Goal: Task Accomplishment & Management: Use online tool/utility

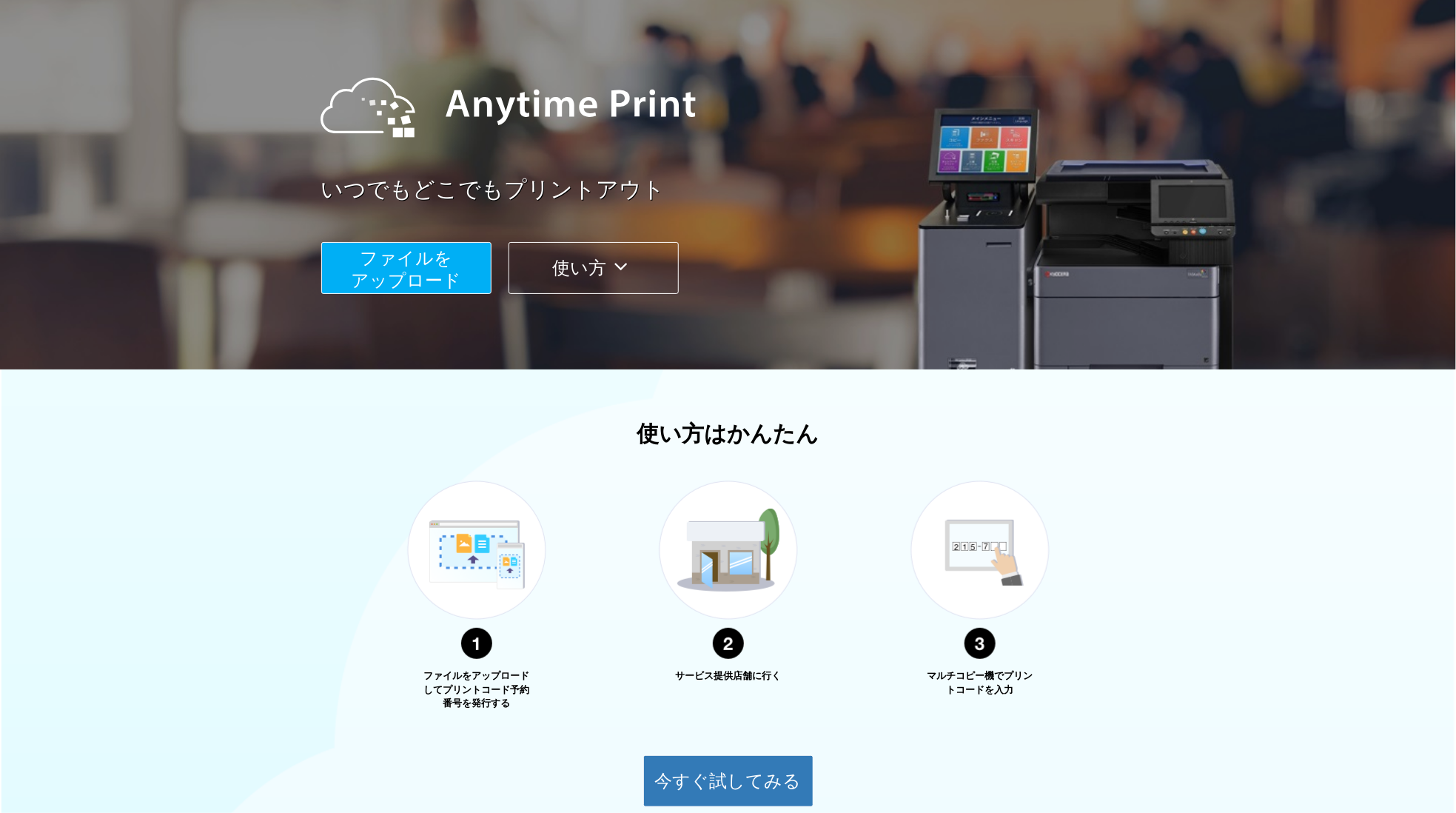
scroll to position [239, 0]
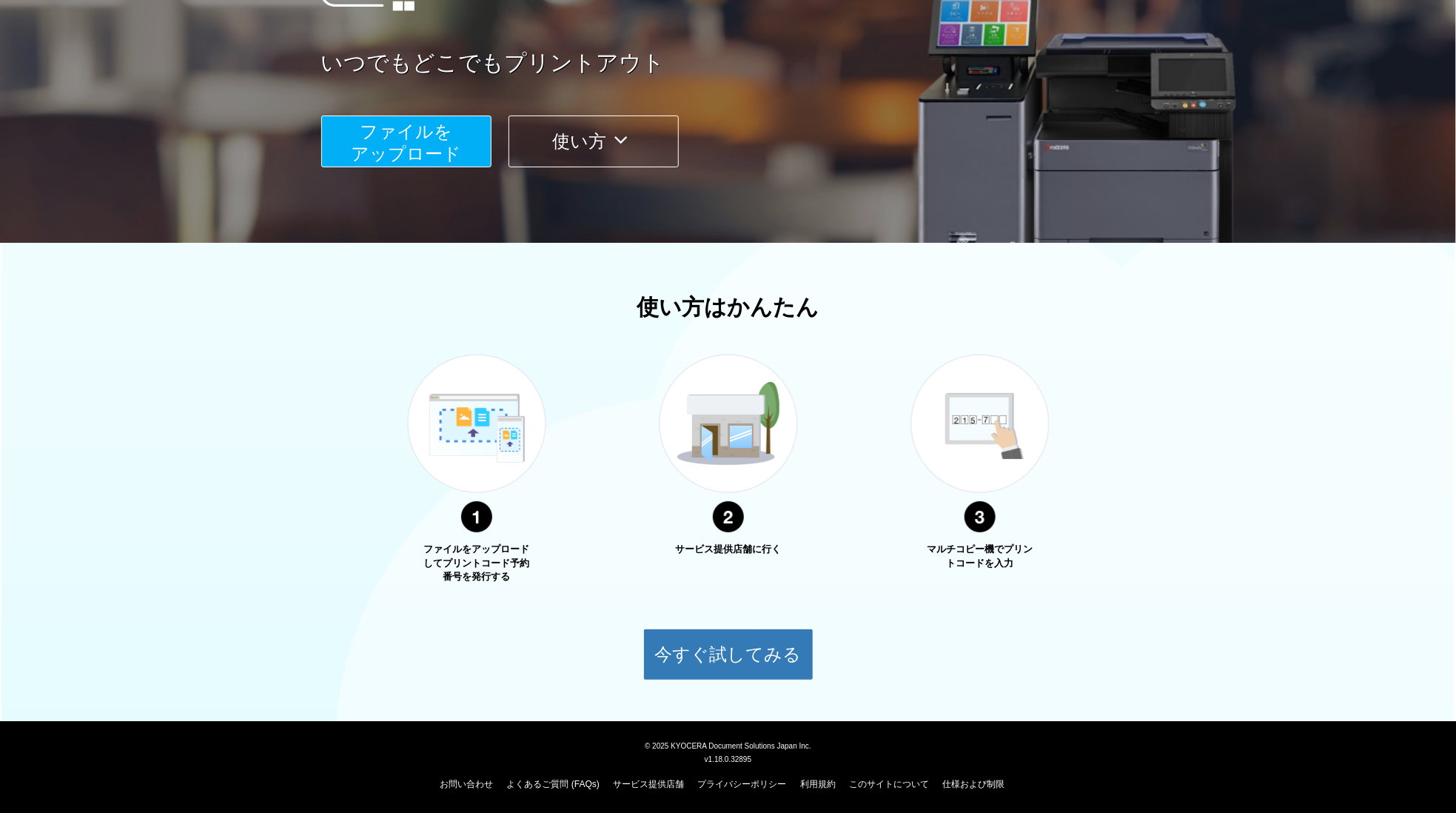
click at [191, 389] on div "使い方はかんたん ファイルをアップロードしてプリントコード予約番号を発行する サービス提供店舗に行く マルチコピー機でプリントコードを入力 今すぐ試してみる" at bounding box center [728, 487] width 1456 height 385
click at [330, 395] on div "使い方はかんたん ファイルをアップロードしてプリントコード予約番号を発行する サービス提供店舗に行く マルチコピー機でプリントコードを入力 今すぐ試してみる" at bounding box center [728, 487] width 1456 height 385
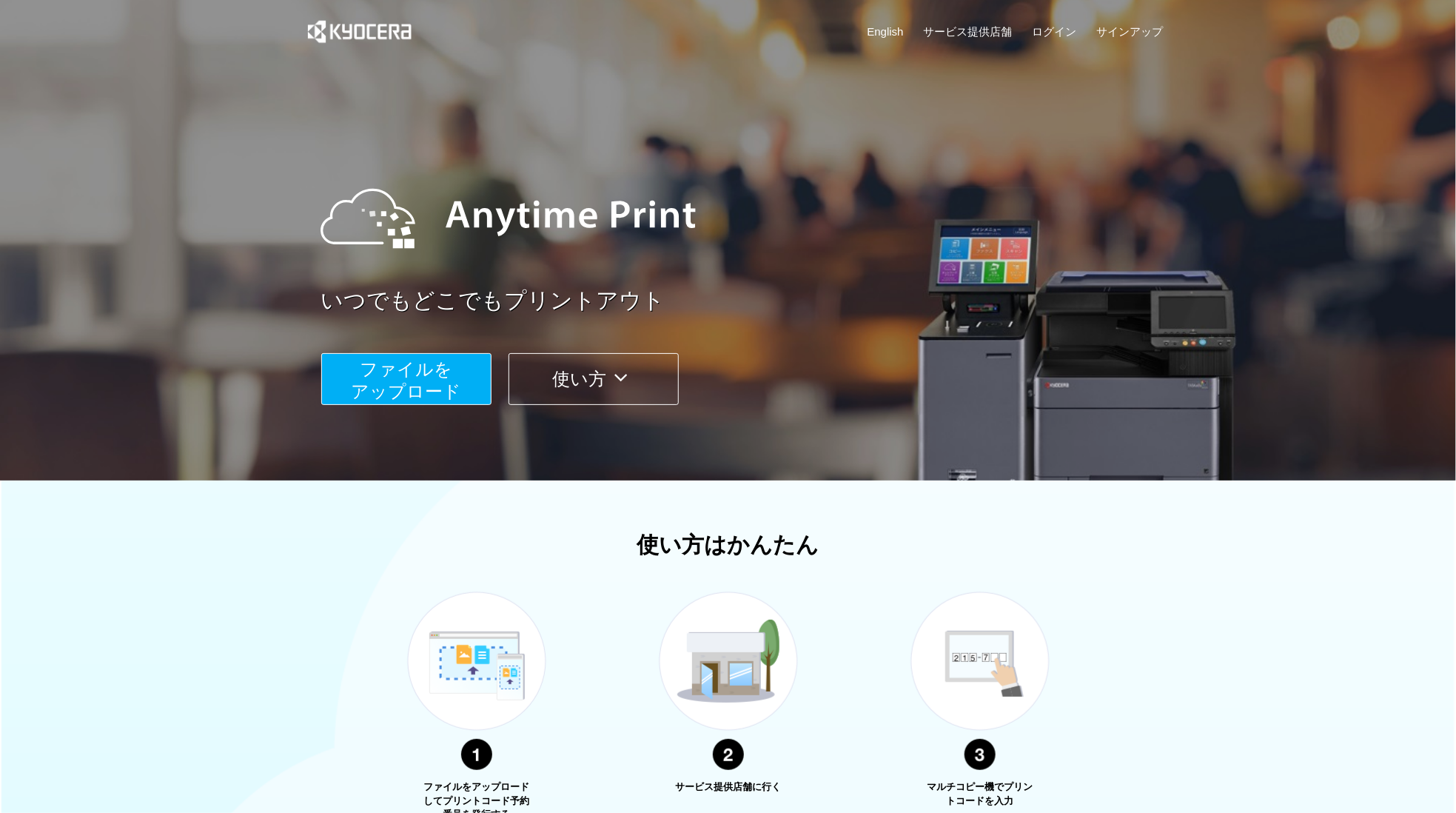
scroll to position [0, 0]
click at [427, 390] on span "ファイルを ​​アップロード" at bounding box center [406, 381] width 111 height 42
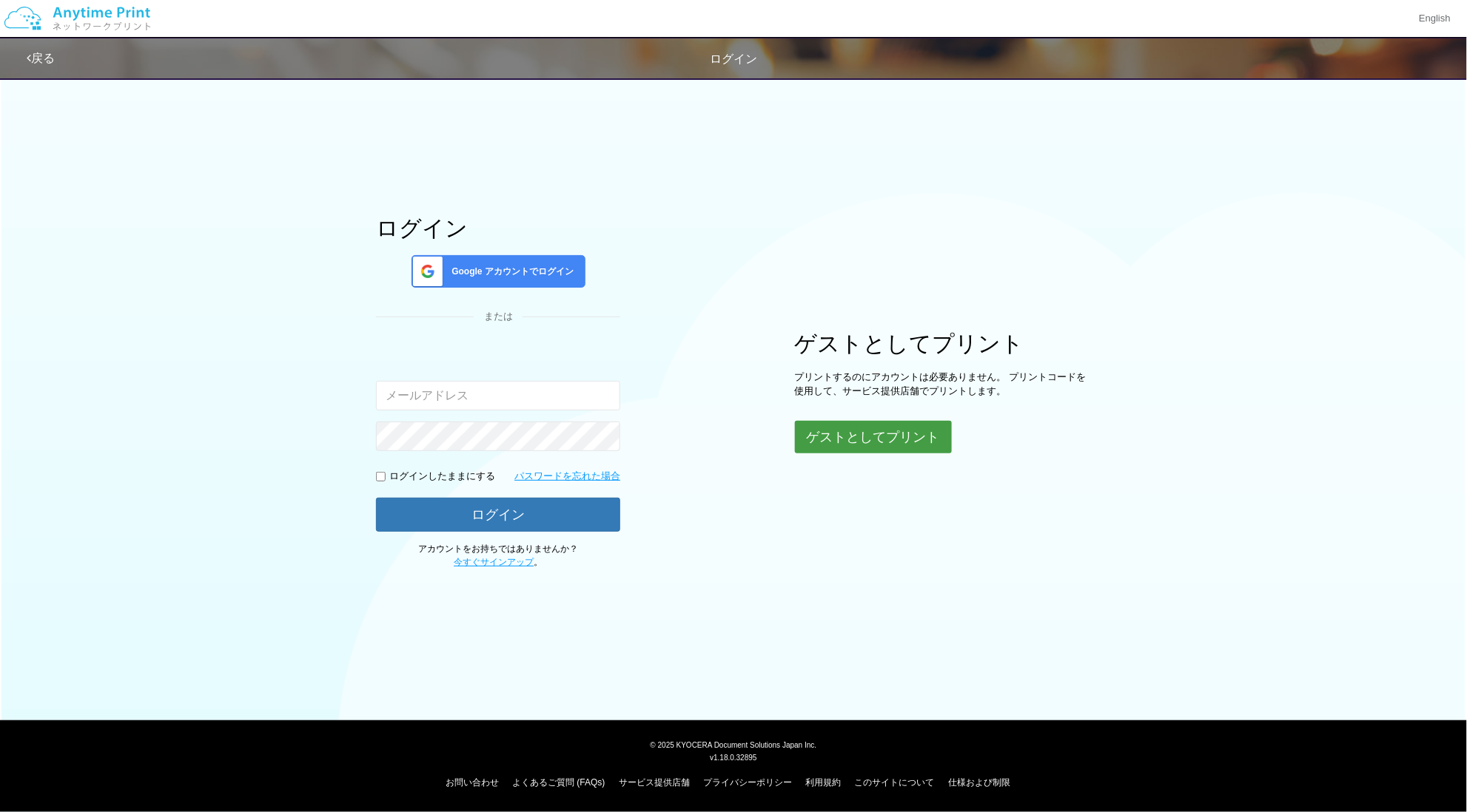
click at [839, 431] on button "ゲストとしてプリント" at bounding box center [873, 437] width 157 height 32
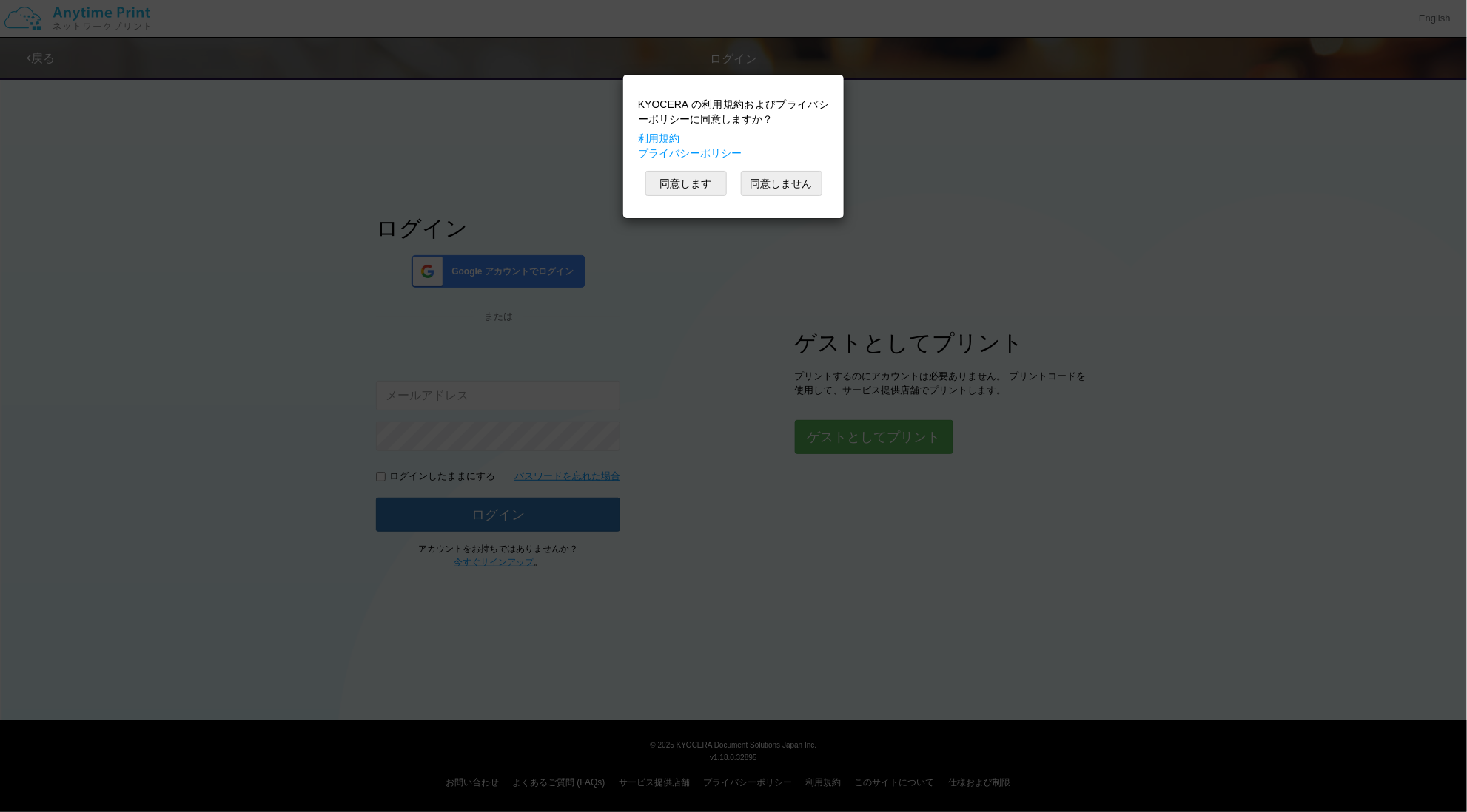
click at [718, 341] on div "KYOCERA の利用規約およびプライバシーポリシーに同意しますか？ 利用規約 プライバシーポリシー 同意します 同意しません" at bounding box center [734, 406] width 1467 height 812
click at [671, 185] on button "同意します" at bounding box center [685, 183] width 82 height 25
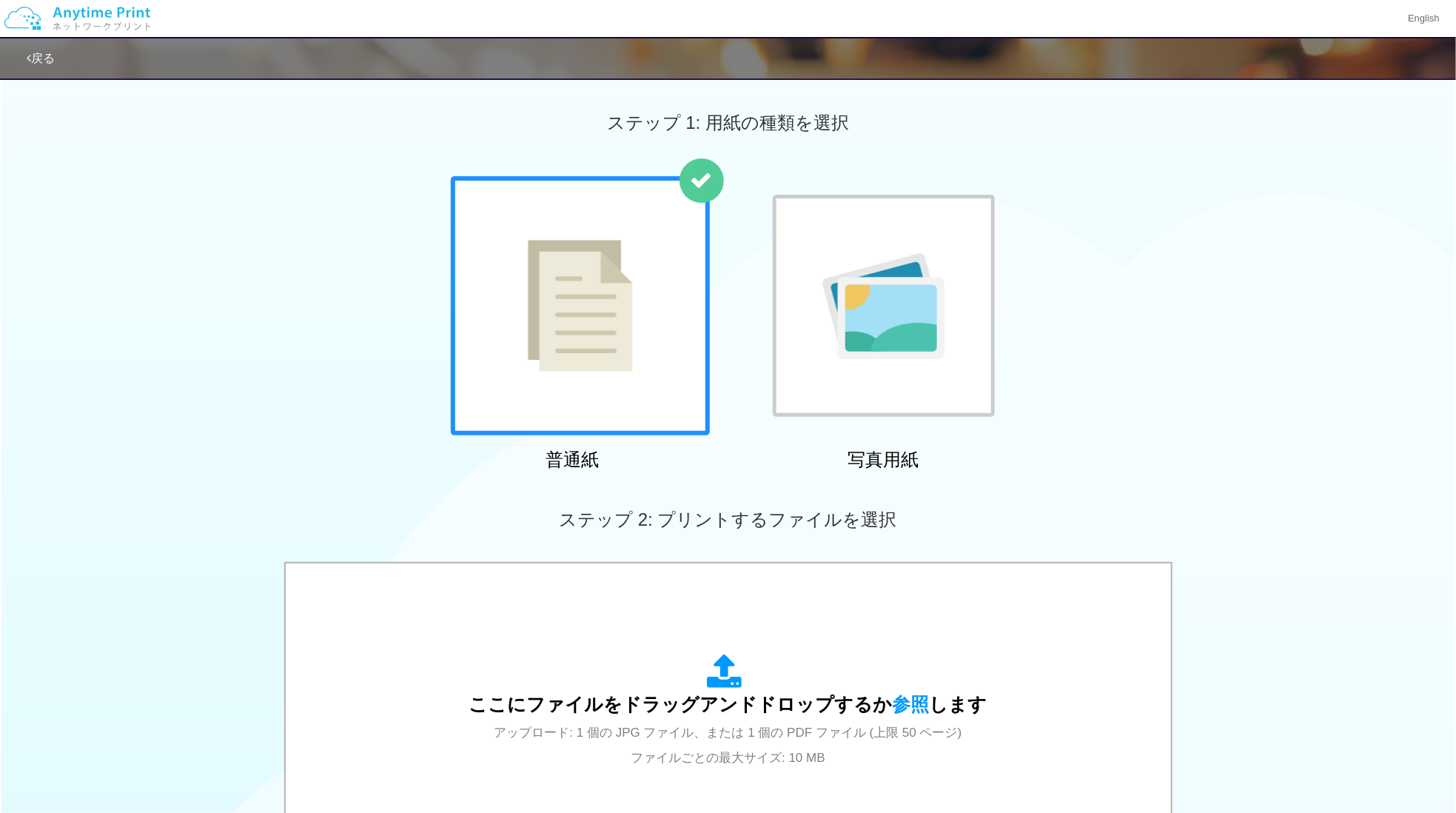
click at [337, 470] on div "普通紙 写真用紙" at bounding box center [728, 327] width 1456 height 300
drag, startPoint x: 198, startPoint y: 380, endPoint x: 197, endPoint y: 390, distance: 10.0
click at [197, 390] on div "普通紙 写真用紙" at bounding box center [728, 327] width 1456 height 300
click at [255, 457] on div "普通紙 写真用紙" at bounding box center [728, 327] width 1456 height 300
click at [310, 340] on div "普通紙 写真用紙" at bounding box center [728, 327] width 1456 height 300
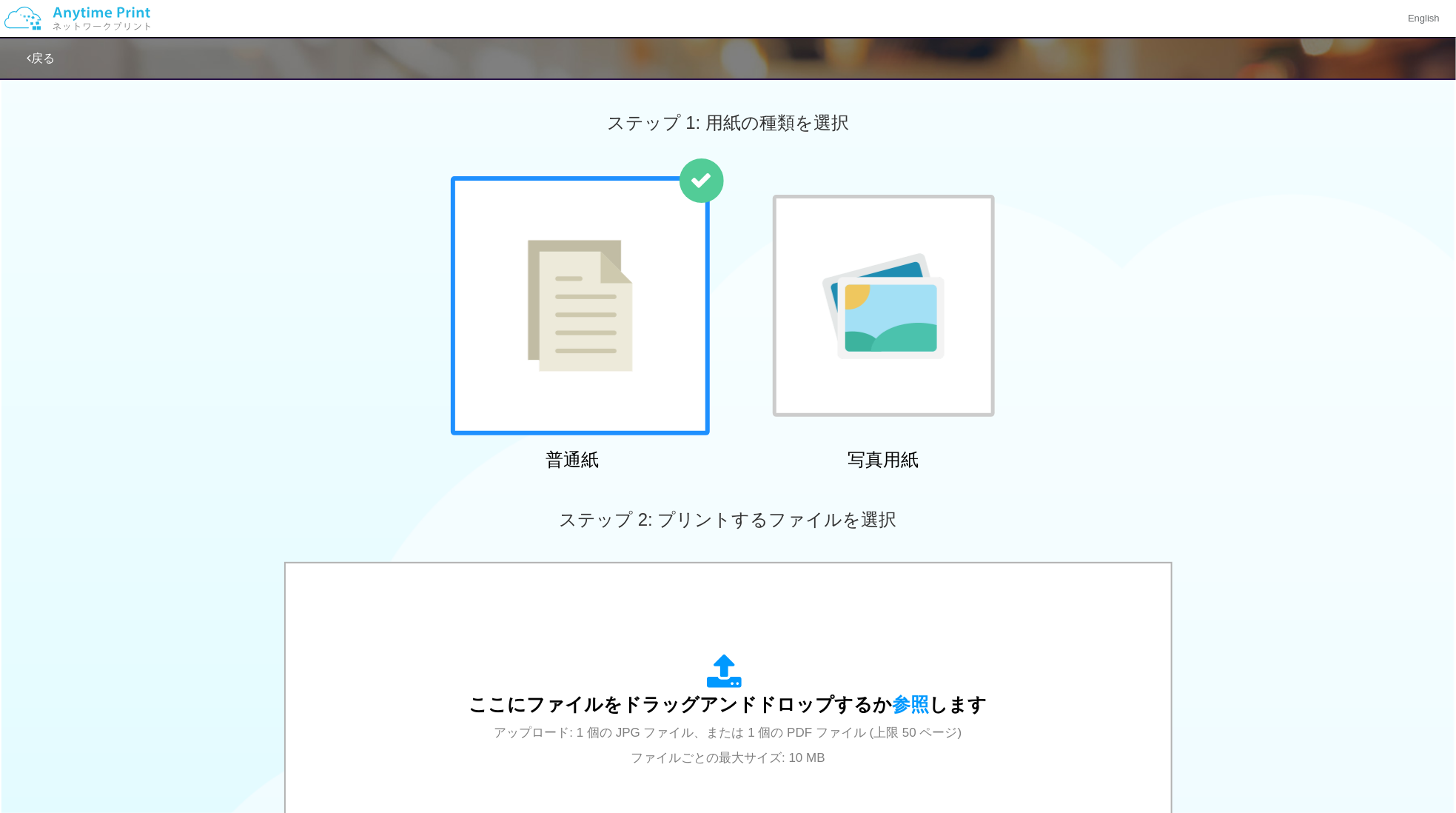
click at [299, 352] on div "普通紙 写真用紙" at bounding box center [728, 327] width 1456 height 300
click at [874, 353] on img at bounding box center [883, 306] width 122 height 106
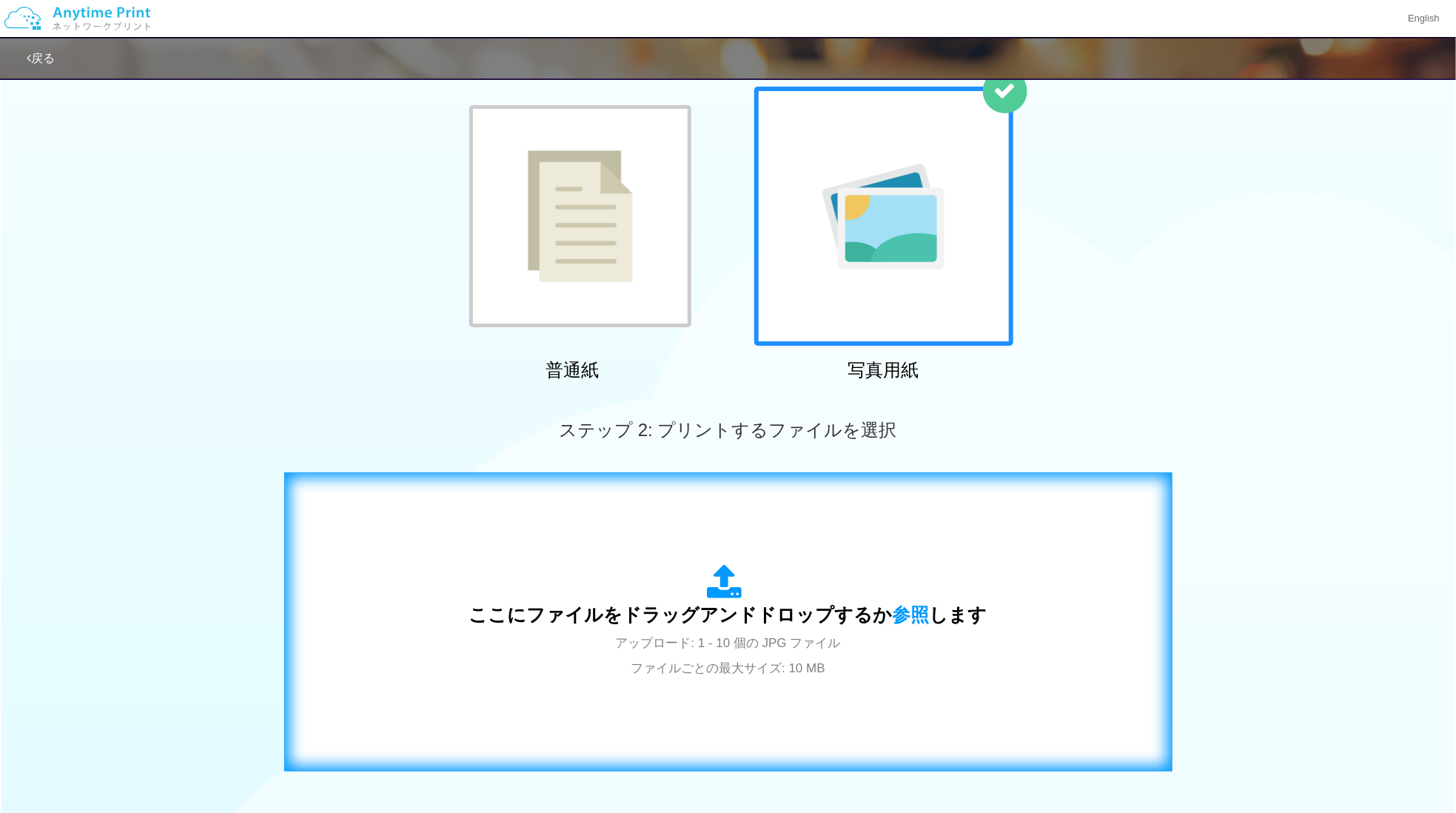
scroll to position [313, 0]
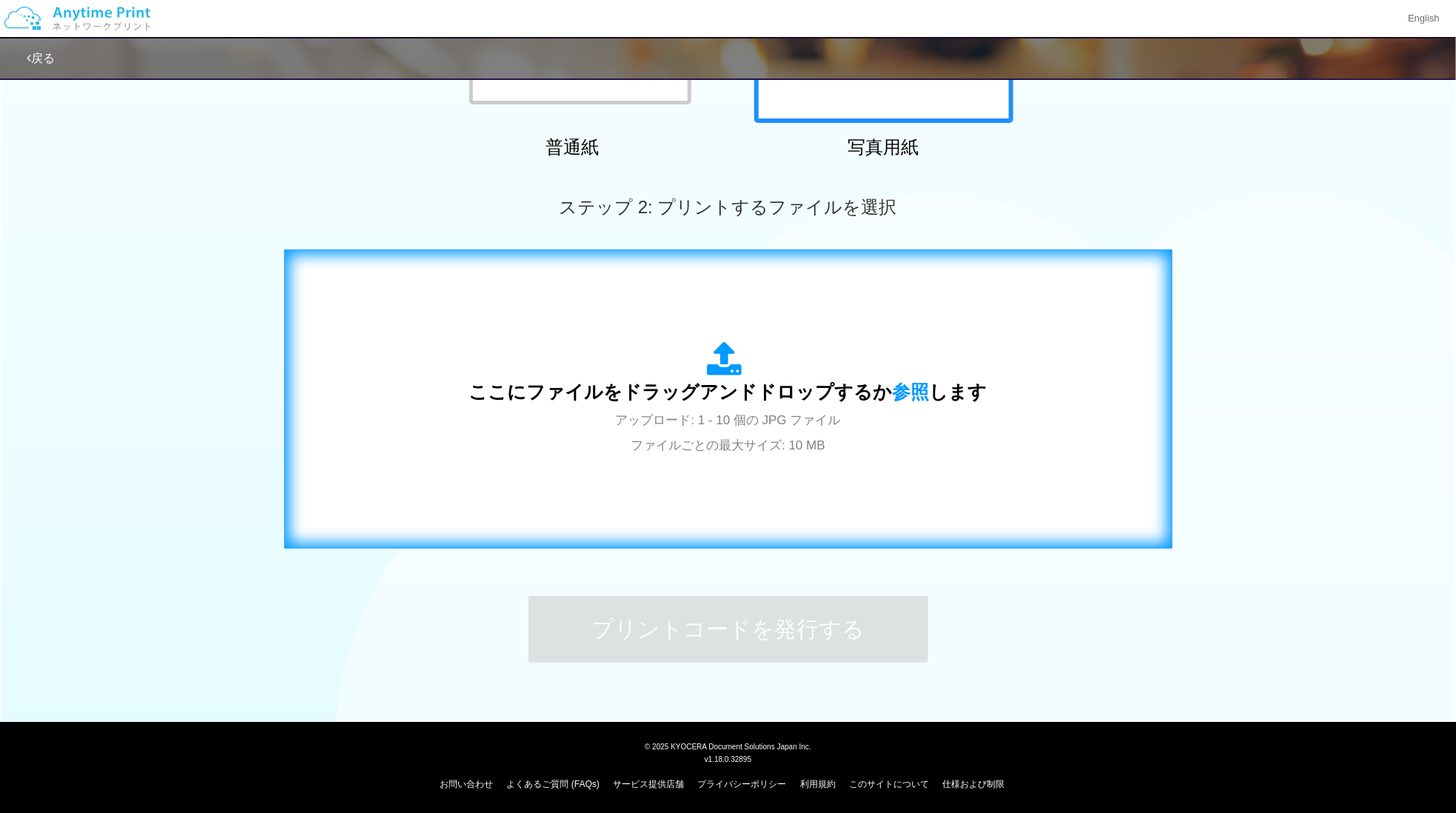
click at [541, 442] on div "ここにファイルをドラッグアンドドロップするか 参照 します アップロード: 1 - 10 個の JPG ファイル ファイルごとの最大サイズ: 10 MB" at bounding box center [728, 399] width 518 height 116
click at [655, 392] on span "ここにファイルをドラッグアンドドロップするか 参照 します" at bounding box center [728, 392] width 518 height 21
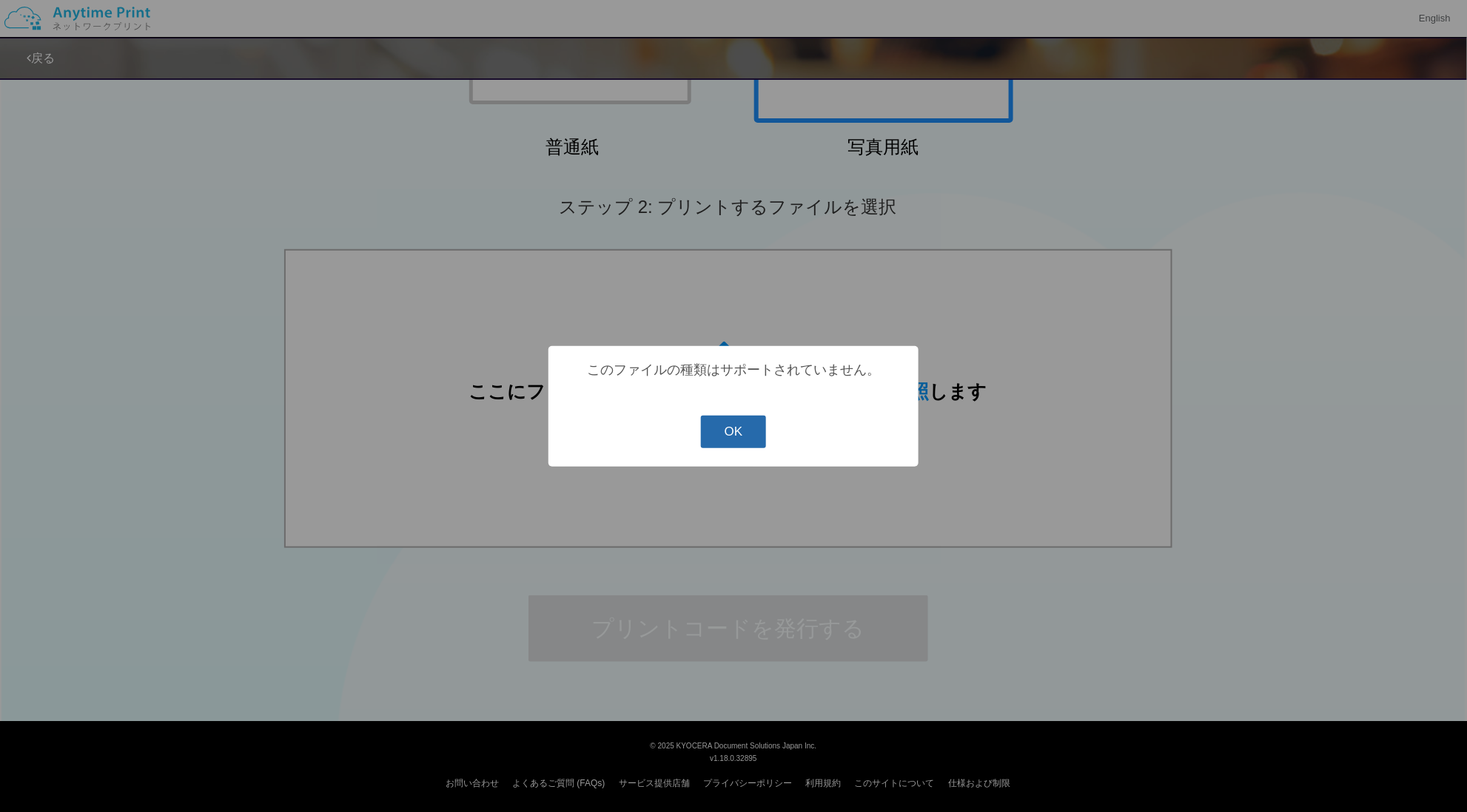
click at [727, 429] on button "OK" at bounding box center [734, 431] width 66 height 32
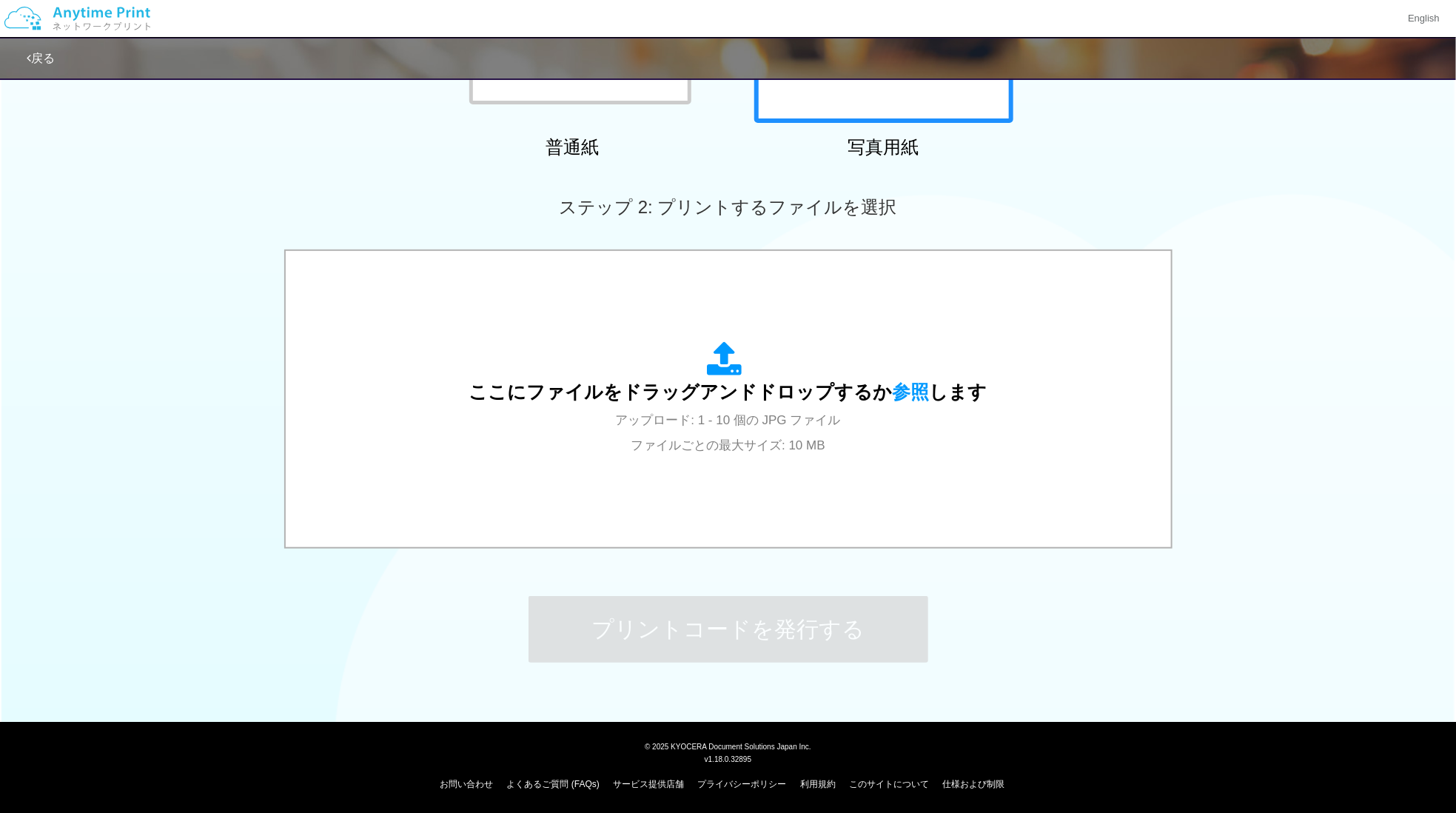
scroll to position [0, 0]
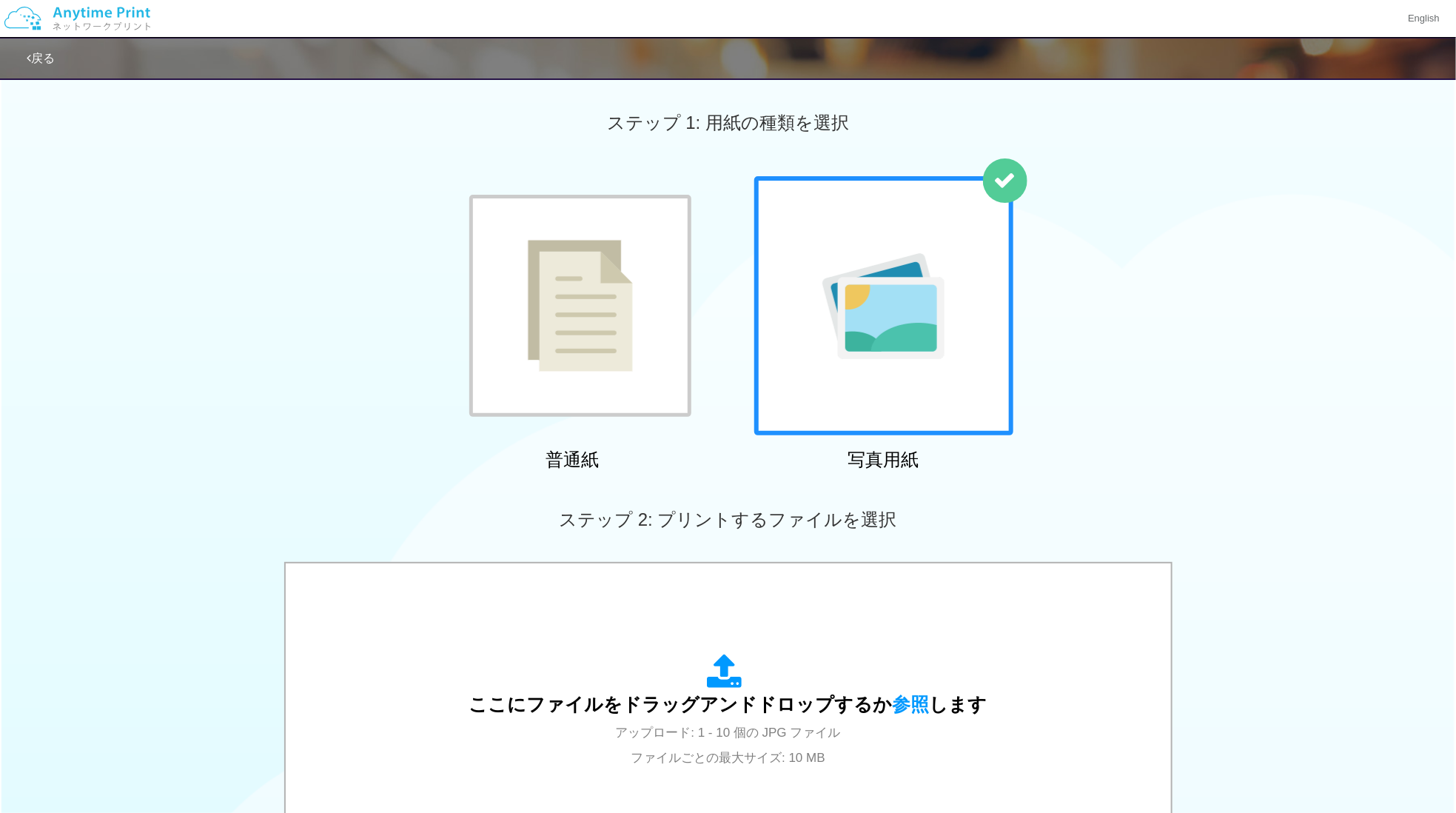
click at [534, 296] on img at bounding box center [580, 306] width 105 height 132
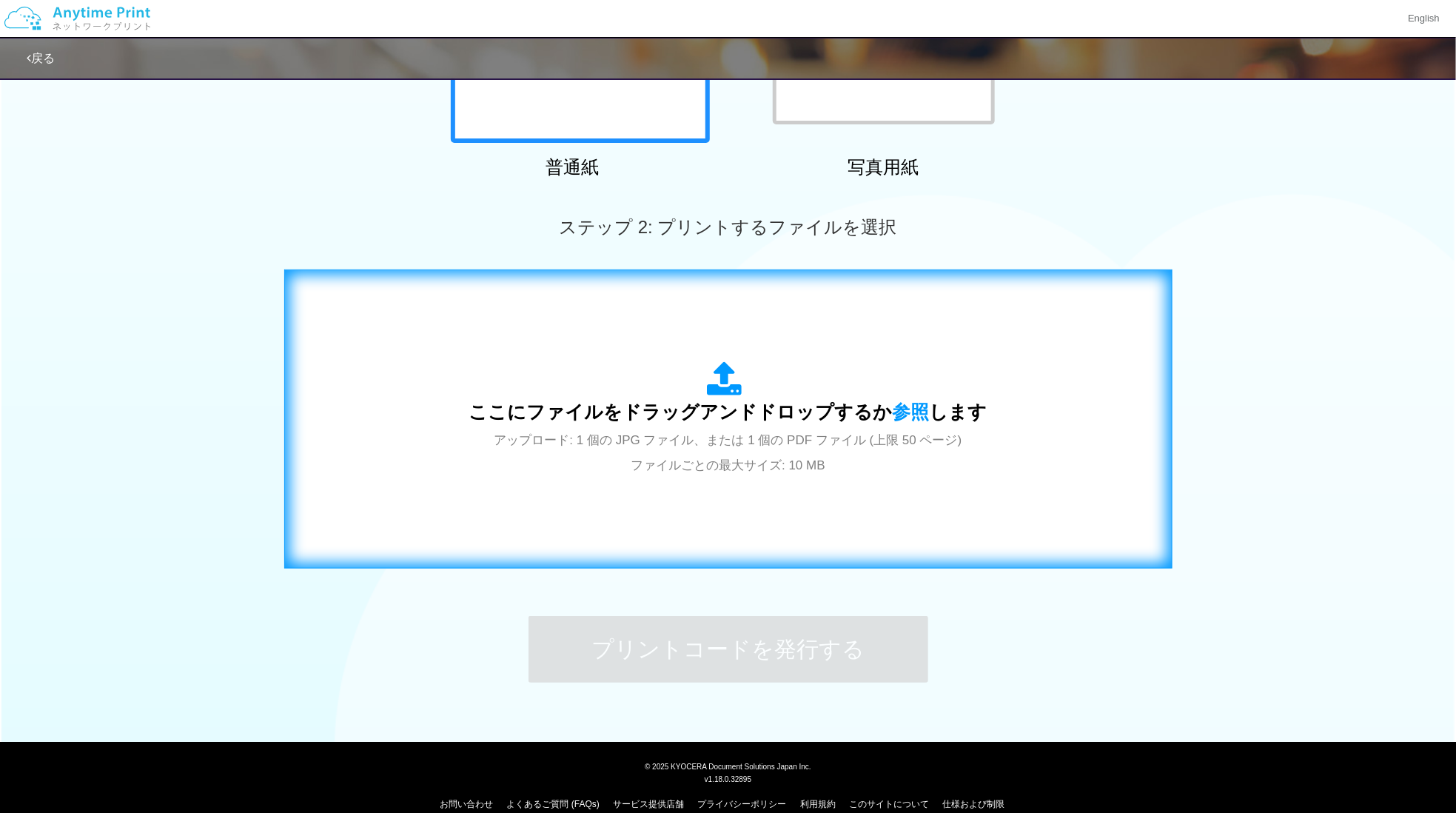
scroll to position [296, 0]
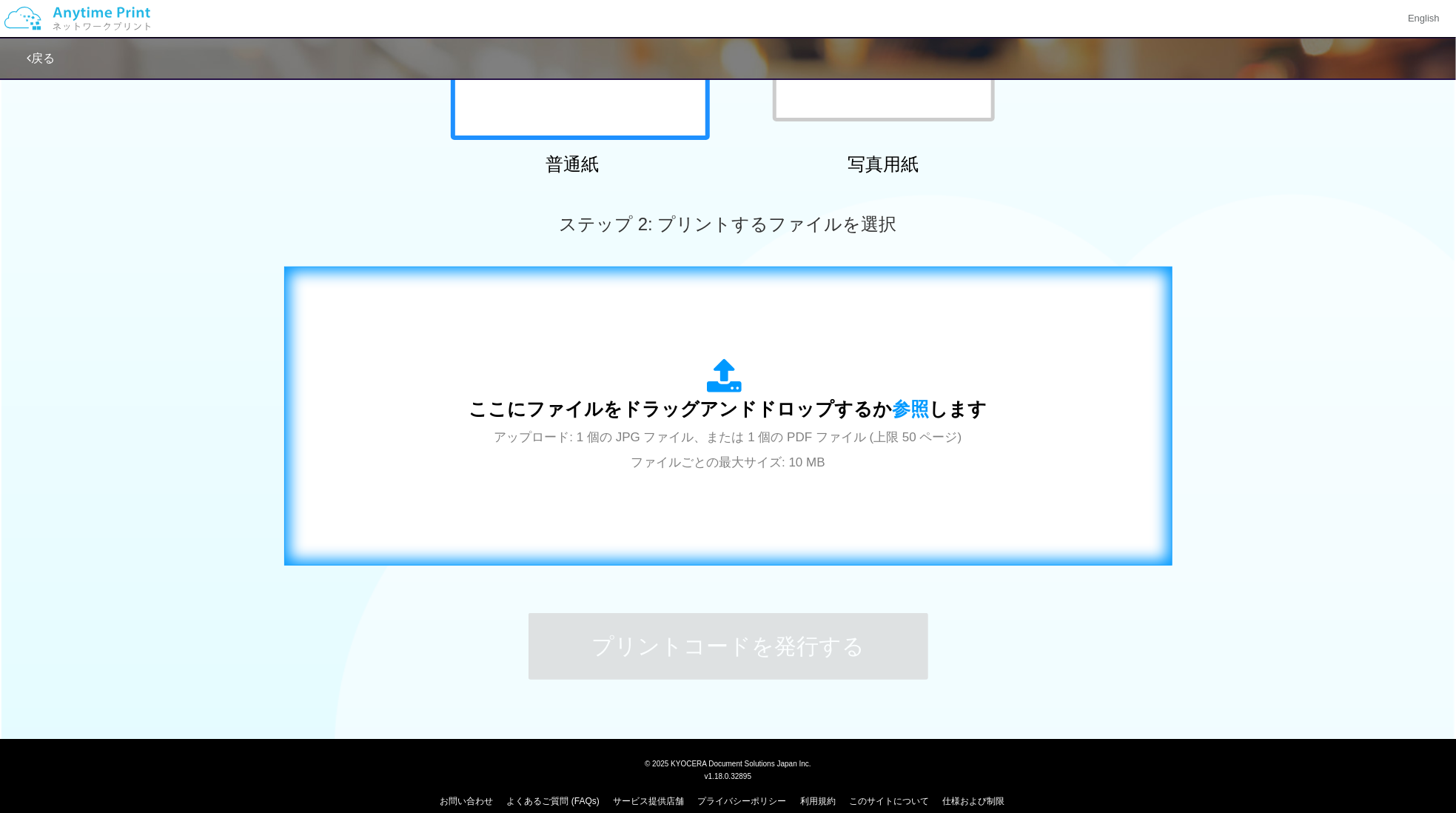
click at [631, 409] on span "ここにファイルをドラッグアンドドロップするか 参照 します" at bounding box center [728, 409] width 518 height 21
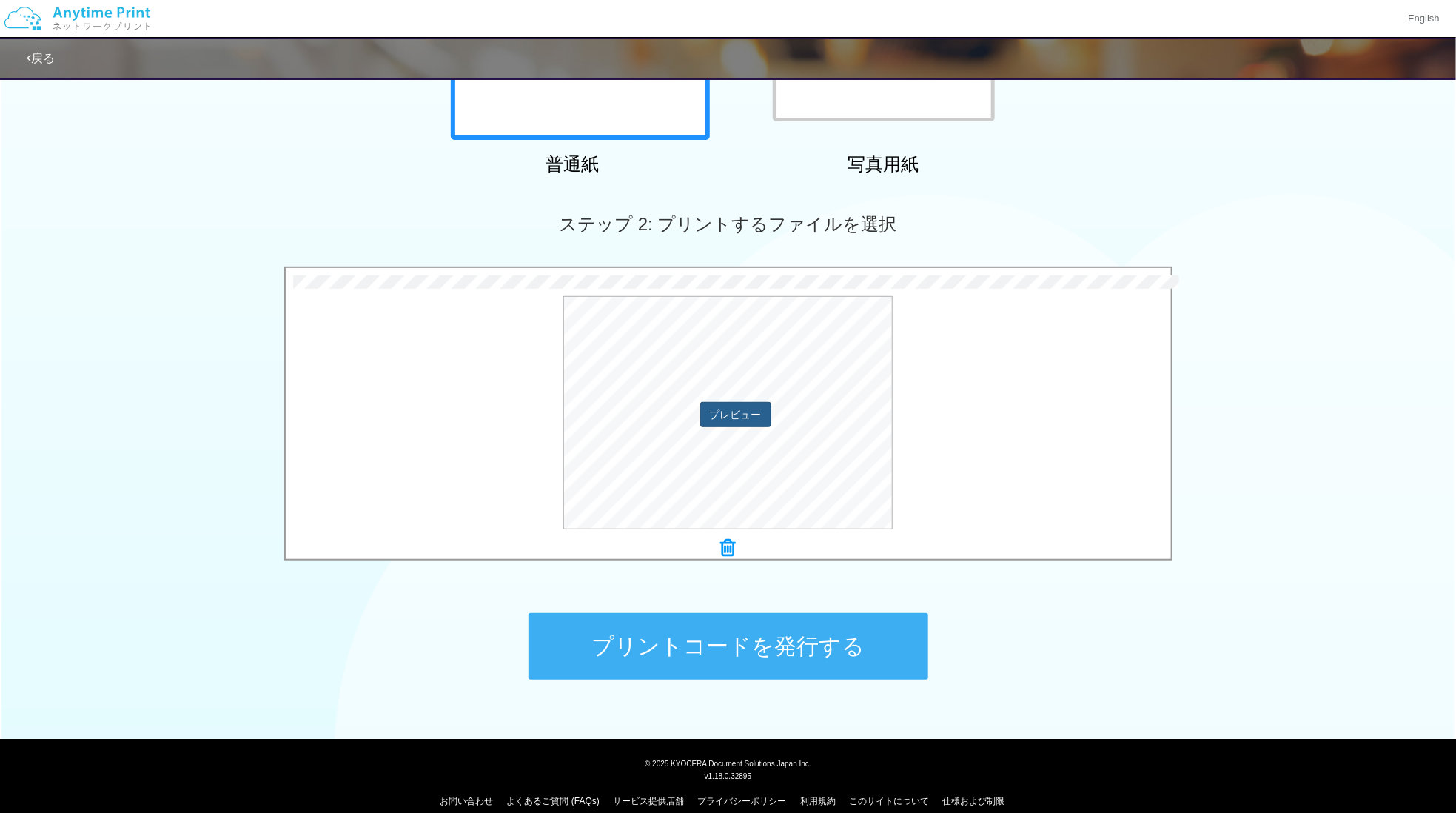
click at [712, 423] on div "プレビュー" at bounding box center [728, 413] width 886 height 234
click at [607, 636] on button "プリントコードを発行する" at bounding box center [728, 646] width 399 height 67
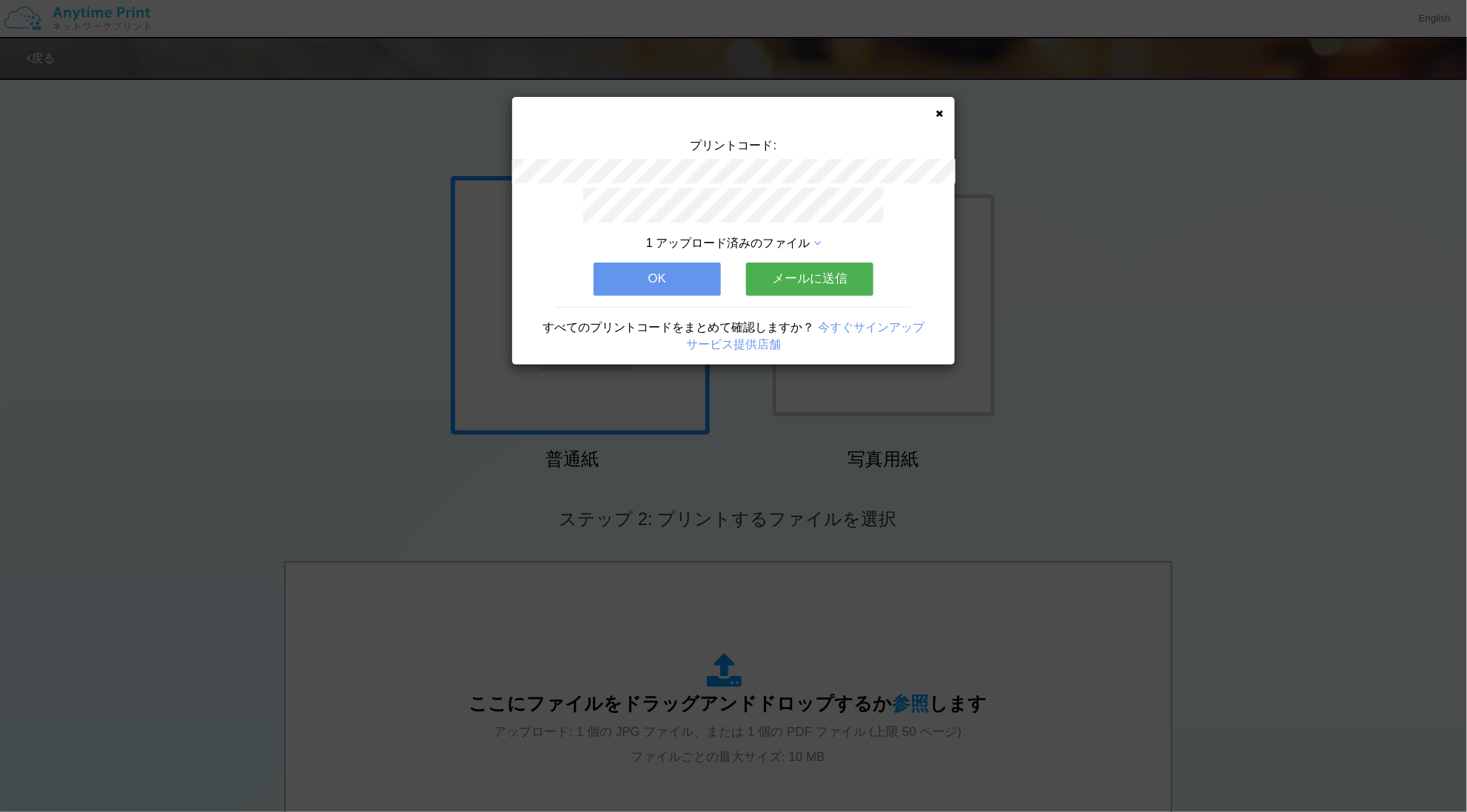
click at [686, 272] on button "OK" at bounding box center [656, 278] width 127 height 32
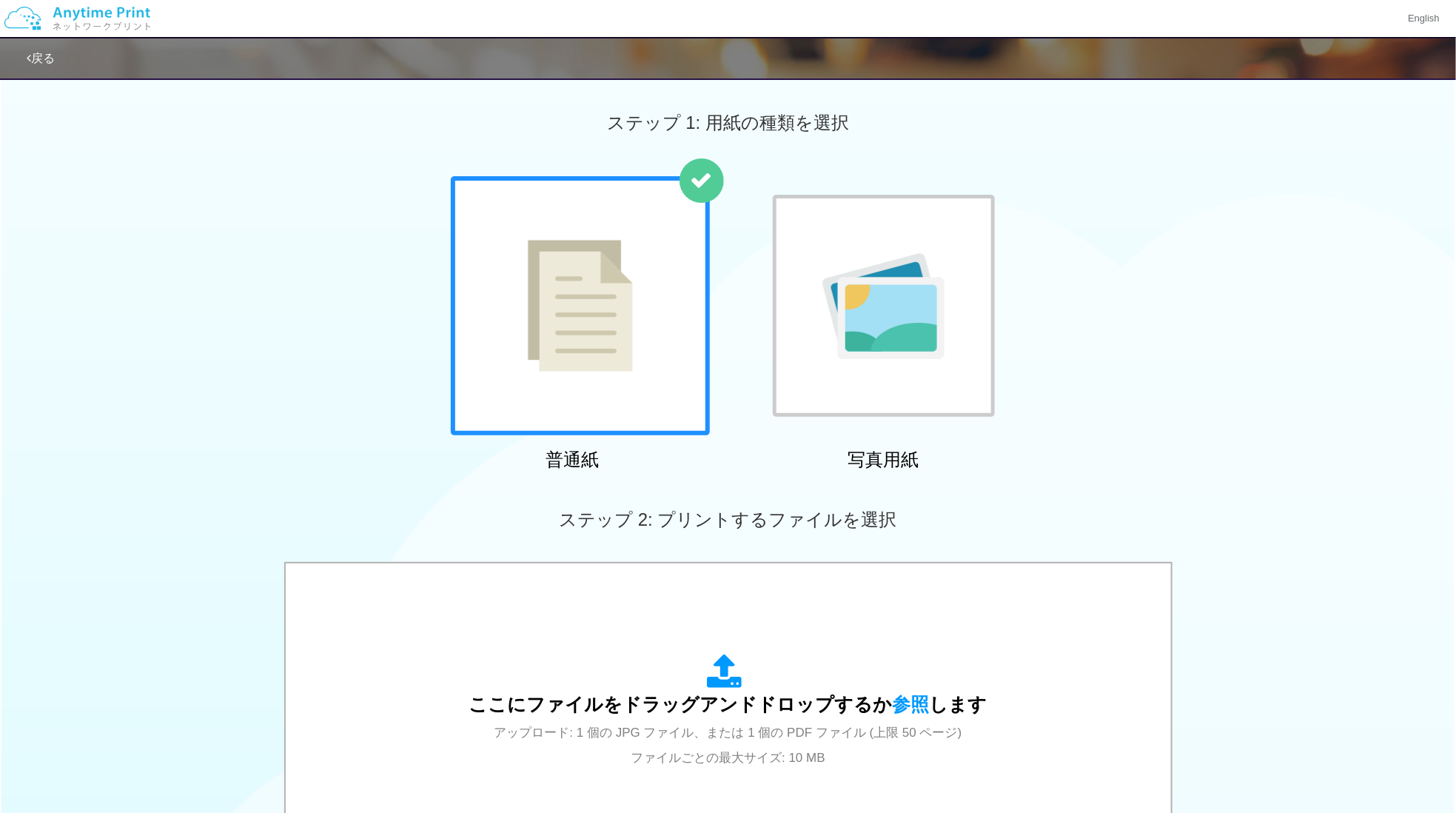
scroll to position [313, 0]
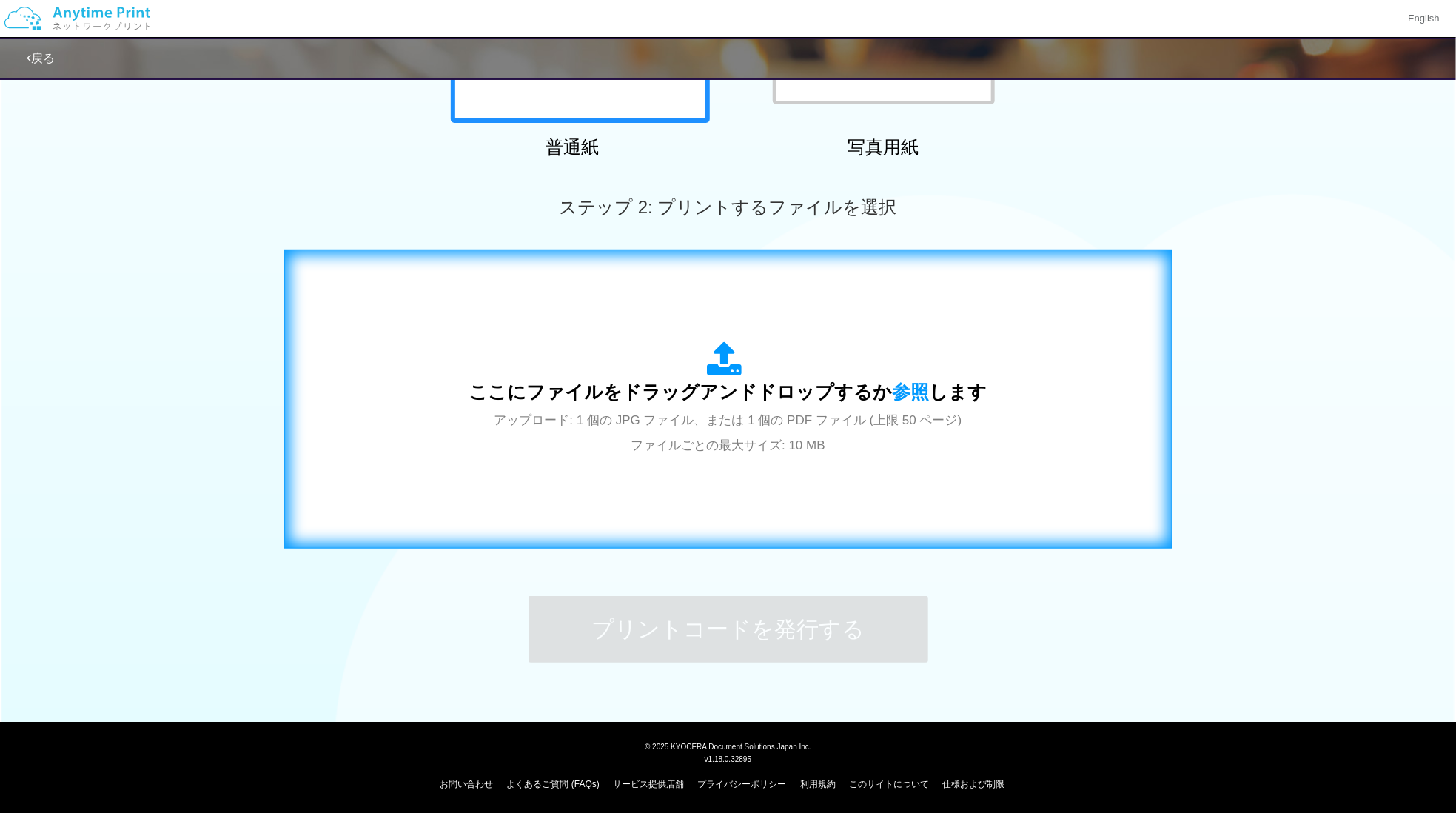
click at [796, 489] on div "ここにファイルをドラッグアンドドロップするか 参照 します アップロード: 1 個の JPG ファイル、または 1 個の PDF ファイル (上限 50 ペー…" at bounding box center [728, 399] width 857 height 268
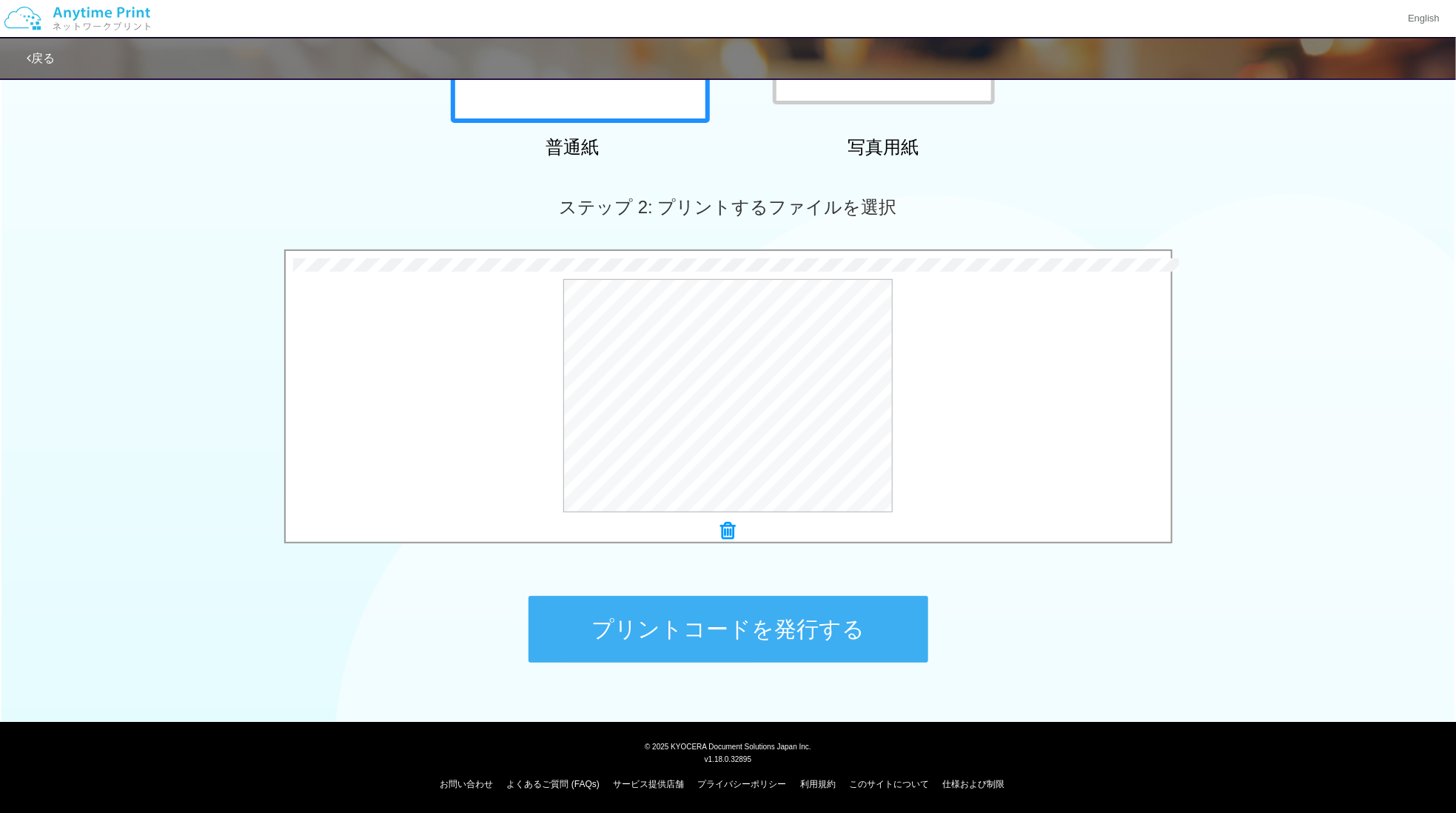
click at [706, 627] on button "プリントコードを発行する" at bounding box center [728, 630] width 399 height 67
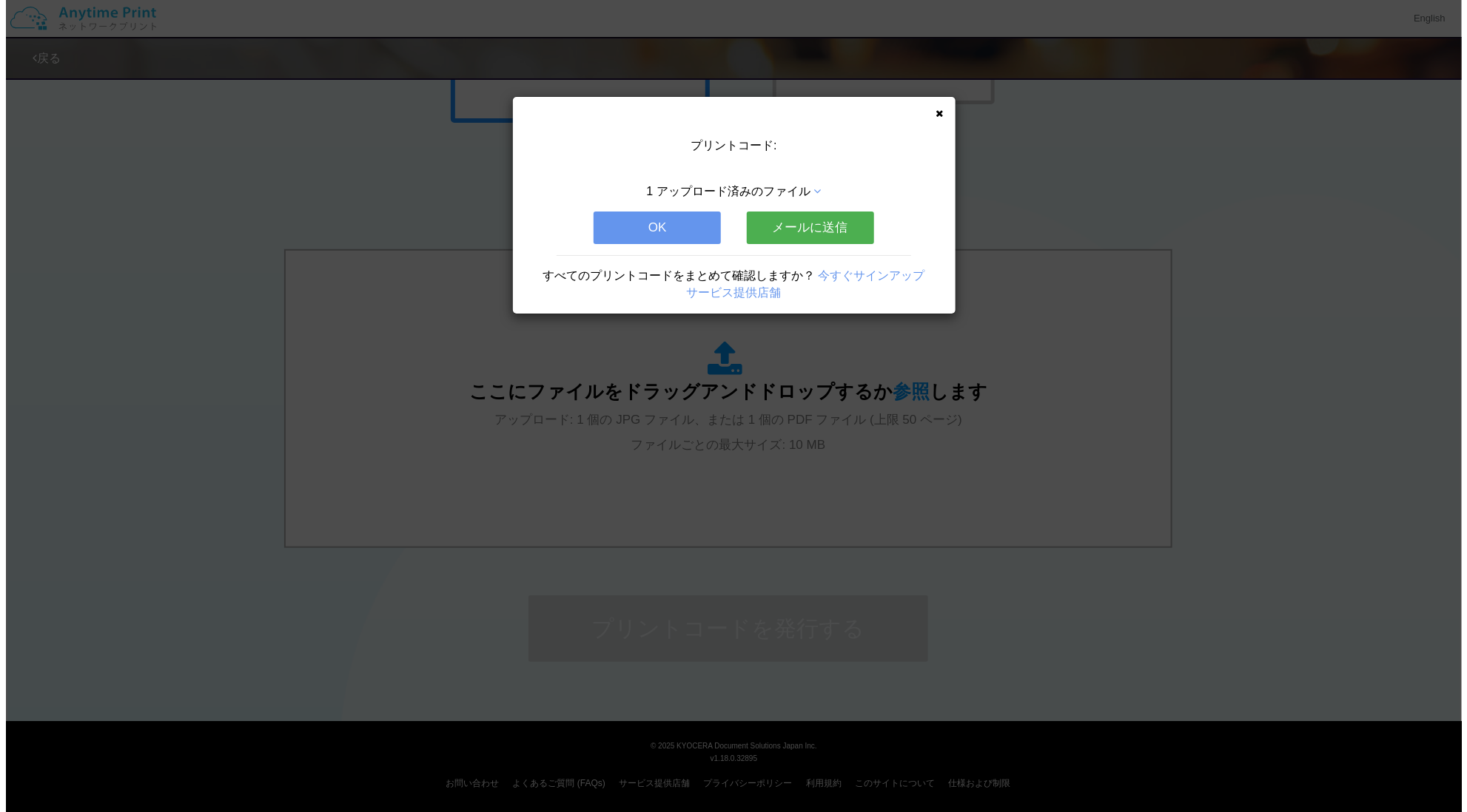
scroll to position [0, 0]
